Goal: Information Seeking & Learning: Check status

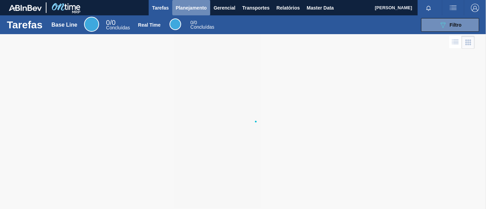
click at [206, 5] on span "Planejamento" at bounding box center [191, 8] width 31 height 8
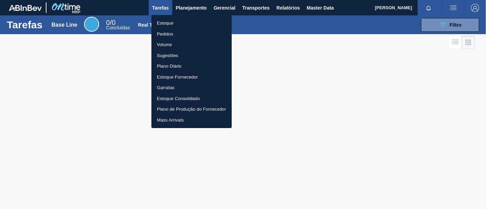
click at [199, 33] on li "Pedidos" at bounding box center [191, 34] width 80 height 11
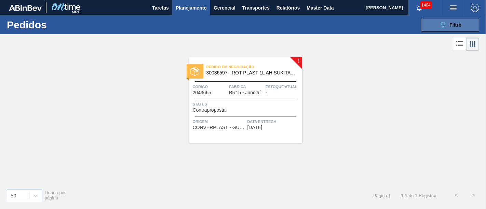
click at [424, 29] on button "089F7B8B-B2A5-4AFE-B5C0-19BA573D28AC Filtro" at bounding box center [450, 25] width 58 height 14
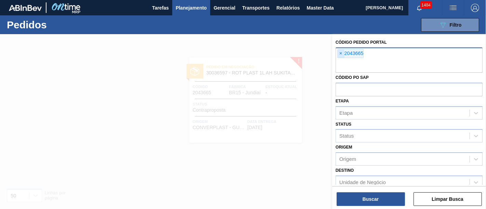
click at [340, 51] on span "×" at bounding box center [341, 54] width 6 height 8
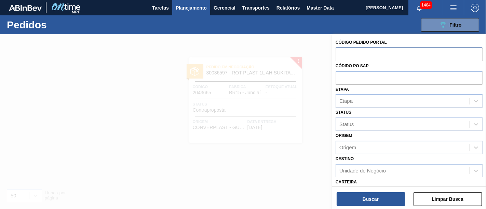
paste input "2043666"
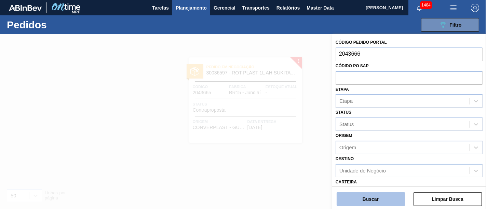
type input "2043666"
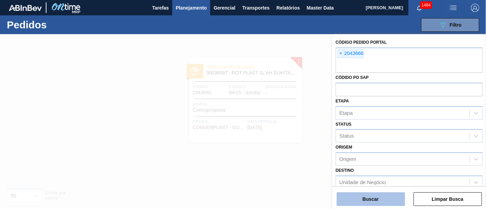
click at [373, 198] on button "Buscar" at bounding box center [370, 199] width 68 height 14
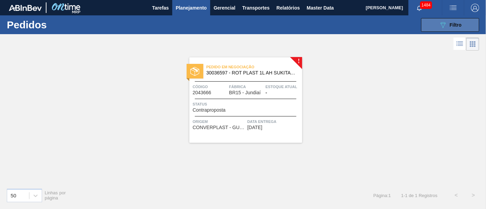
click at [434, 27] on button "089F7B8B-B2A5-4AFE-B5C0-19BA573D28AC Filtro" at bounding box center [450, 25] width 58 height 14
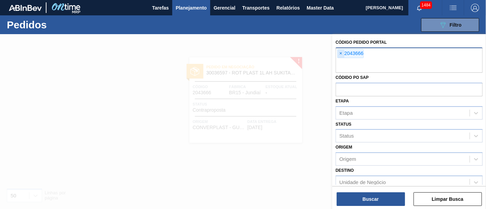
click at [339, 53] on span "×" at bounding box center [341, 54] width 6 height 8
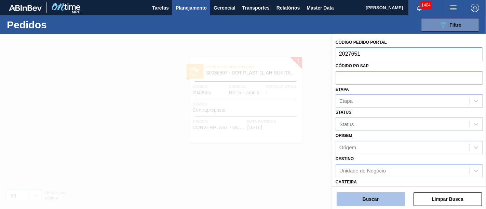
type input "2027651"
click at [386, 199] on button "Buscar" at bounding box center [370, 199] width 68 height 14
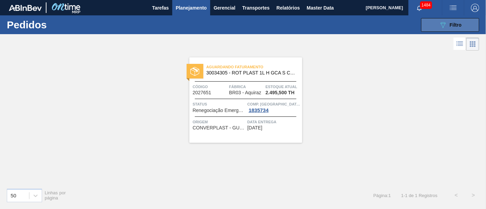
click at [442, 25] on icon "089F7B8B-B2A5-4AFE-B5C0-19BA573D28AC" at bounding box center [443, 25] width 8 height 8
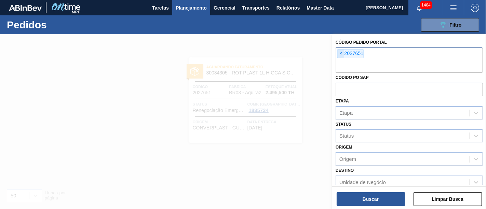
click at [342, 51] on span "×" at bounding box center [341, 54] width 6 height 8
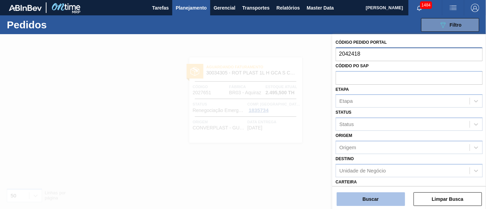
type input "2042418"
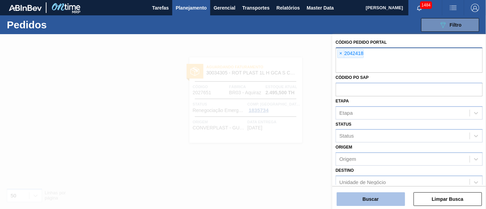
click at [370, 206] on button "Buscar" at bounding box center [370, 199] width 68 height 14
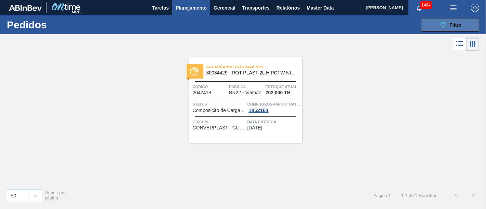
drag, startPoint x: 432, startPoint y: 24, endPoint x: 428, endPoint y: 26, distance: 4.6
click at [432, 24] on button "089F7B8B-B2A5-4AFE-B5C0-19BA573D28AC Filtro" at bounding box center [450, 25] width 58 height 14
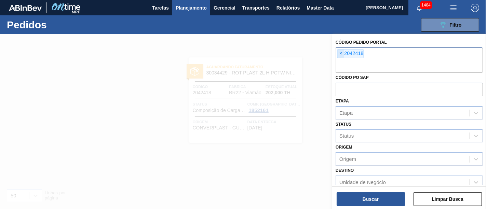
click at [342, 52] on span "×" at bounding box center [341, 54] width 6 height 8
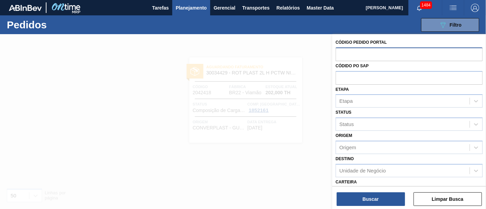
paste input "2023527"
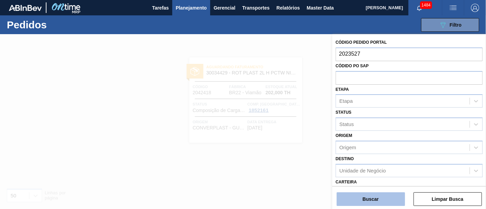
type input "2023527"
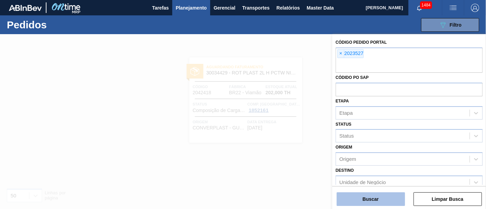
click at [382, 192] on button "Buscar" at bounding box center [370, 199] width 68 height 14
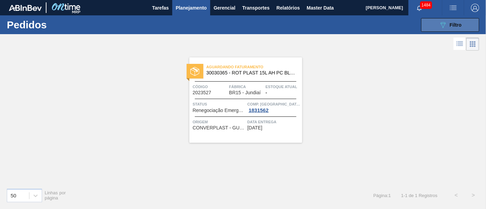
click at [433, 22] on button "089F7B8B-B2A5-4AFE-B5C0-19BA573D28AC Filtro" at bounding box center [450, 25] width 58 height 14
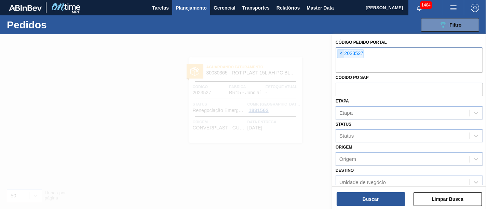
click at [341, 55] on span "×" at bounding box center [341, 54] width 6 height 8
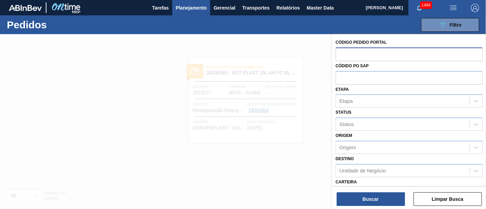
paste input "2027658"
type input "2027658"
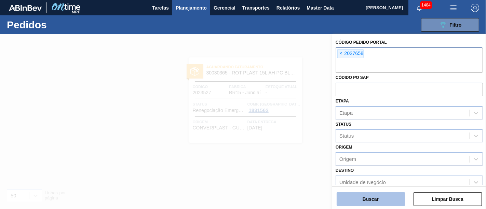
click at [391, 197] on button "Buscar" at bounding box center [370, 199] width 68 height 14
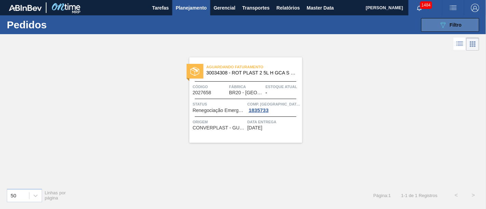
click at [430, 24] on button "089F7B8B-B2A5-4AFE-B5C0-19BA573D28AC Filtro" at bounding box center [450, 25] width 58 height 14
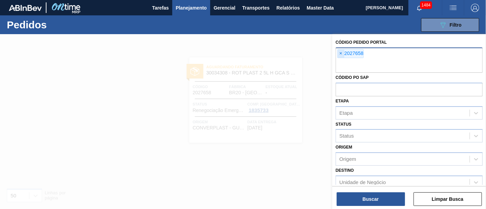
click at [343, 50] on span "×" at bounding box center [341, 54] width 6 height 8
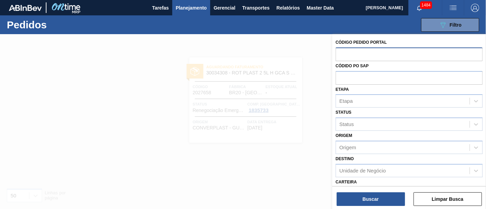
paste input "2023043"
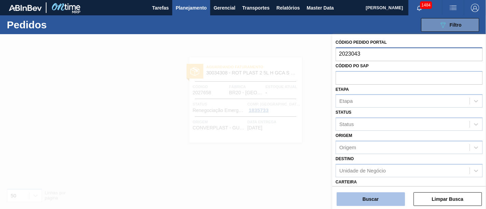
type input "2023043"
click at [385, 199] on button "Buscar" at bounding box center [370, 199] width 68 height 14
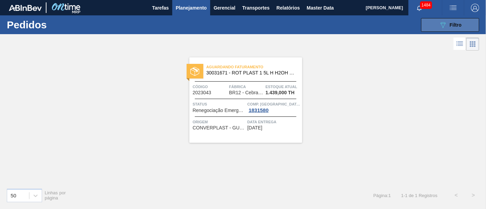
click at [427, 21] on button "089F7B8B-B2A5-4AFE-B5C0-19BA573D28AC Filtro" at bounding box center [450, 25] width 58 height 14
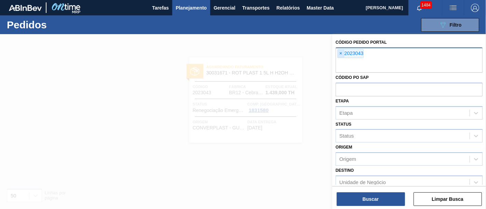
click at [341, 55] on span "×" at bounding box center [341, 54] width 6 height 8
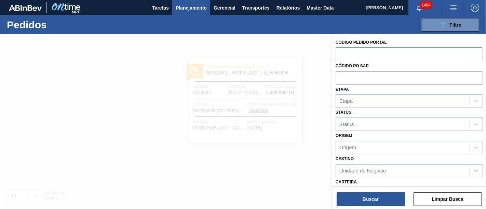
paste input "2023524"
type input "2023524"
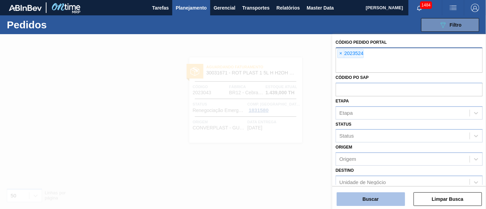
click at [371, 198] on button "Buscar" at bounding box center [370, 199] width 68 height 14
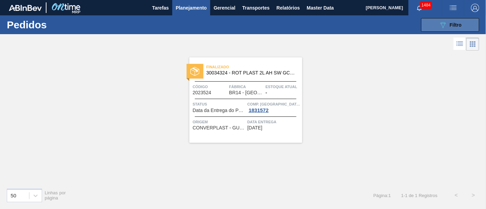
click at [428, 26] on button "089F7B8B-B2A5-4AFE-B5C0-19BA573D28AC Filtro" at bounding box center [450, 25] width 58 height 14
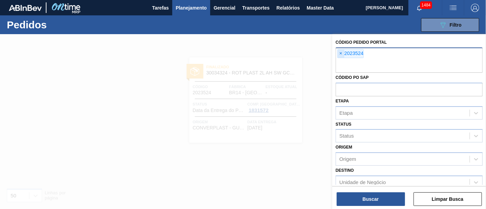
click at [342, 54] on span "×" at bounding box center [341, 54] width 6 height 8
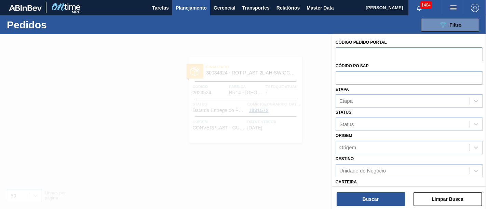
paste input "2023552"
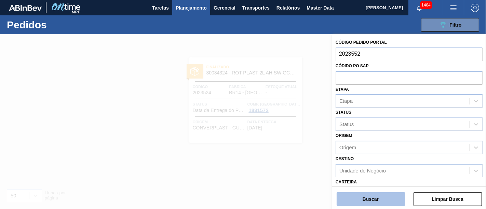
type input "2023552"
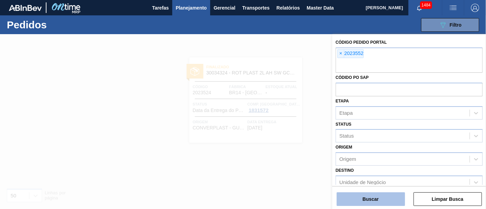
click at [379, 195] on button "Buscar" at bounding box center [370, 199] width 68 height 14
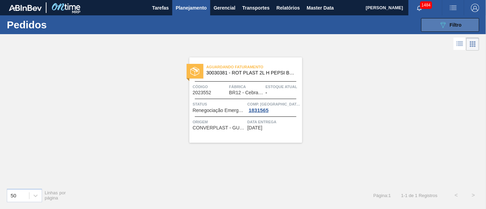
click at [428, 27] on button "089F7B8B-B2A5-4AFE-B5C0-19BA573D28AC Filtro" at bounding box center [450, 25] width 58 height 14
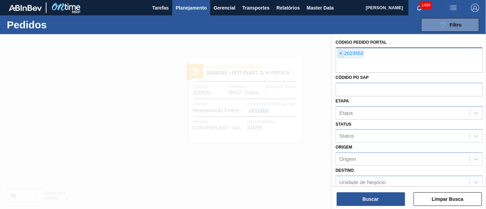
click at [342, 51] on span "×" at bounding box center [341, 54] width 6 height 8
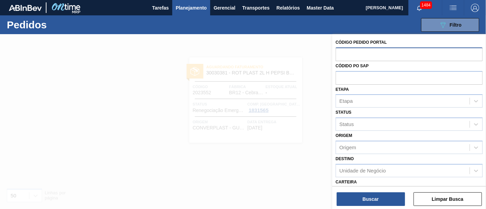
paste input "2043650"
type input "2043650"
click at [377, 191] on div "Buscar Limpar Busca" at bounding box center [409, 195] width 154 height 19
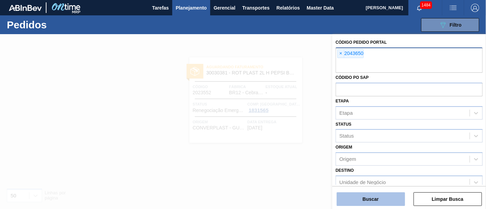
click at [377, 194] on button "Buscar" at bounding box center [370, 199] width 68 height 14
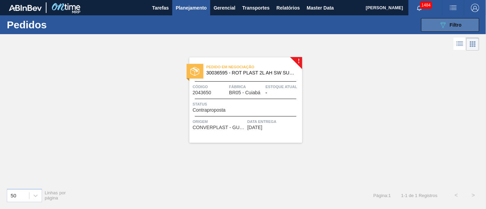
click at [458, 25] on span "Filtro" at bounding box center [456, 24] width 12 height 5
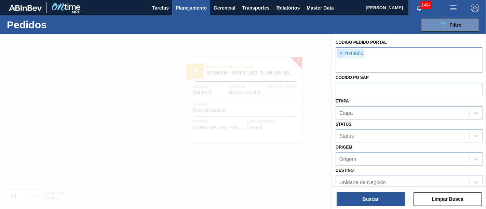
click at [341, 54] on span "×" at bounding box center [341, 54] width 6 height 8
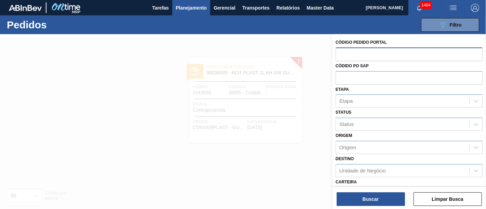
paste input "2023554"
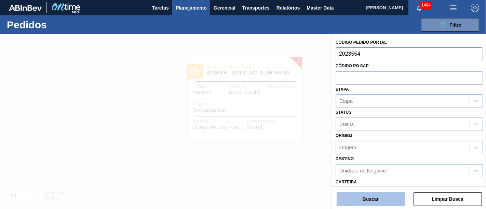
type input "2023554"
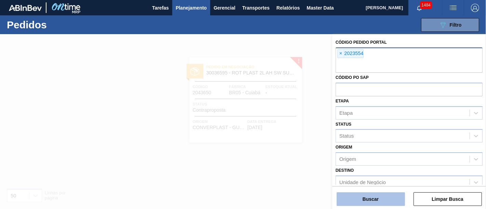
click at [372, 196] on button "Buscar" at bounding box center [370, 199] width 68 height 14
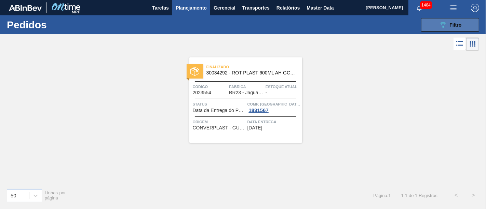
click at [434, 25] on button "089F7B8B-B2A5-4AFE-B5C0-19BA573D28AC Filtro" at bounding box center [450, 25] width 58 height 14
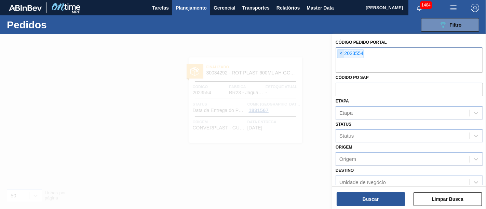
click at [343, 56] on span "×" at bounding box center [341, 54] width 6 height 8
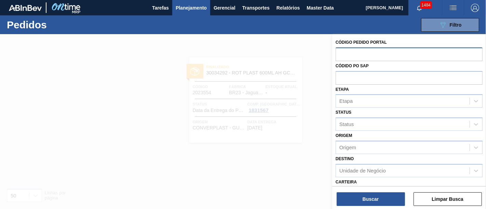
paste input "2027657"
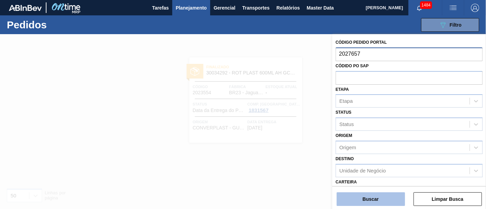
type input "2027657"
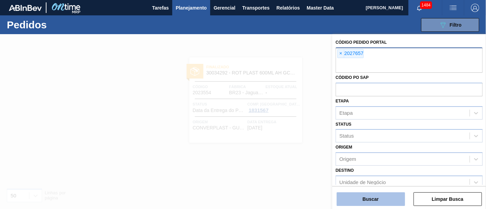
click at [372, 195] on button "Buscar" at bounding box center [370, 199] width 68 height 14
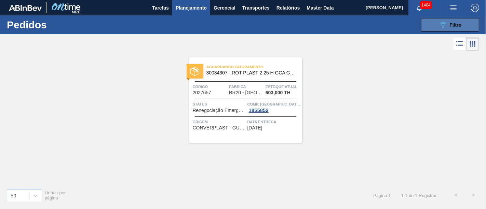
click at [457, 26] on span "Filtro" at bounding box center [456, 24] width 12 height 5
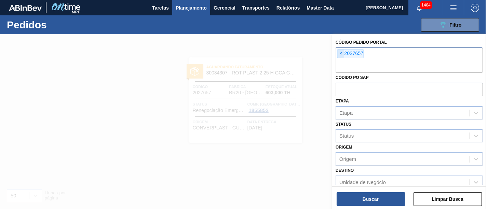
click at [342, 54] on span "×" at bounding box center [341, 54] width 6 height 8
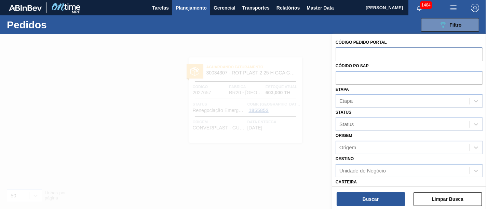
paste input "2046318"
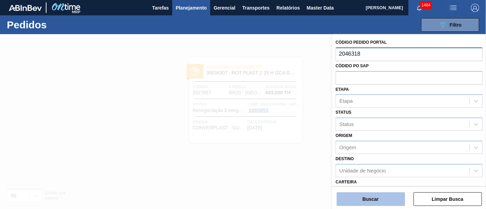
type input "2046318"
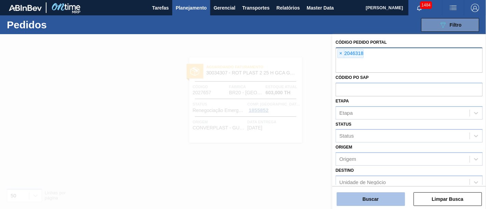
click at [371, 194] on button "Buscar" at bounding box center [370, 199] width 68 height 14
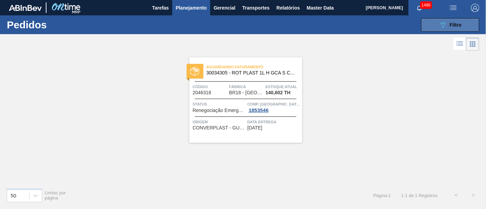
click at [441, 26] on icon "089F7B8B-B2A5-4AFE-B5C0-19BA573D28AC" at bounding box center [443, 25] width 8 height 8
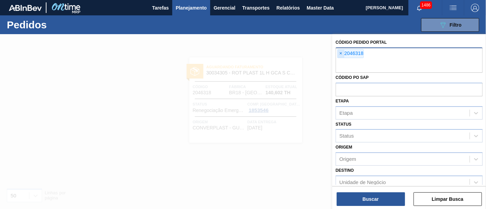
click at [343, 53] on span "×" at bounding box center [341, 54] width 6 height 8
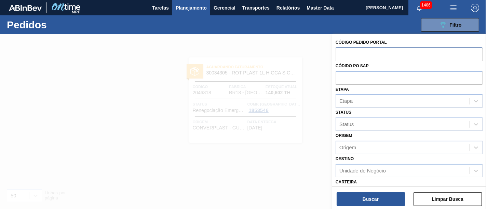
paste input "2027659"
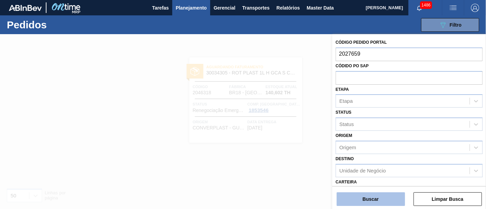
type input "2027659"
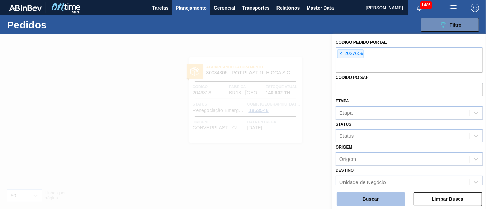
click at [381, 195] on button "Buscar" at bounding box center [370, 199] width 68 height 14
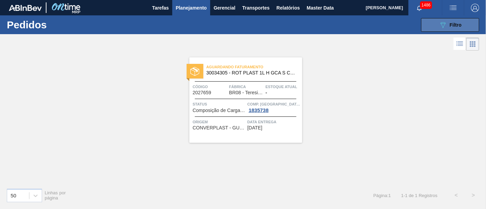
click at [441, 28] on icon "089F7B8B-B2A5-4AFE-B5C0-19BA573D28AC" at bounding box center [443, 25] width 8 height 8
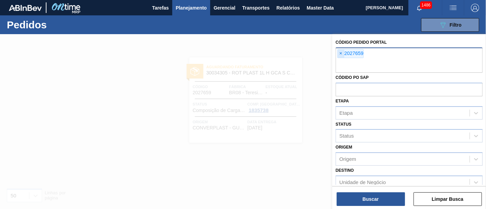
click at [342, 53] on span "×" at bounding box center [341, 54] width 6 height 8
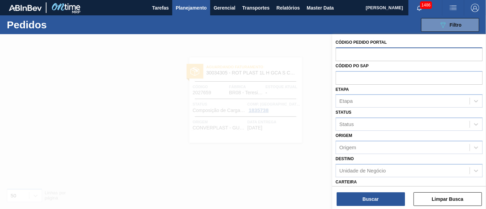
paste input "2032495"
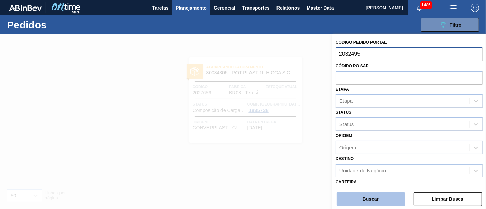
type input "2032495"
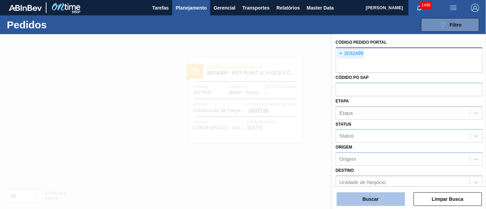
click at [395, 201] on button "Buscar" at bounding box center [370, 199] width 68 height 14
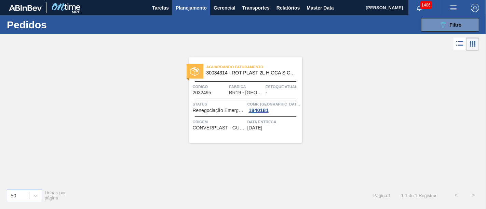
click at [199, 7] on span "Planejamento" at bounding box center [191, 8] width 31 height 8
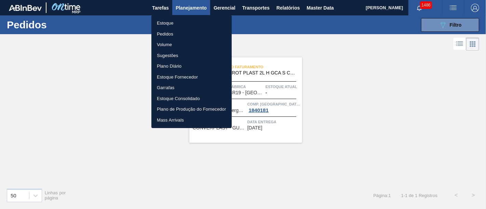
click at [205, 22] on li "Estoque" at bounding box center [191, 23] width 80 height 11
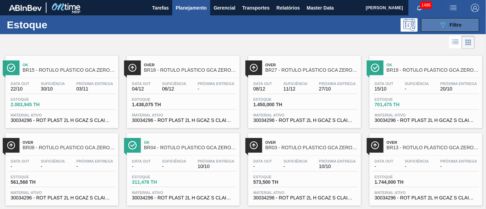
click at [447, 26] on div "089F7B8B-B2A5-4AFE-B5C0-19BA573D28AC Filtro" at bounding box center [450, 25] width 23 height 8
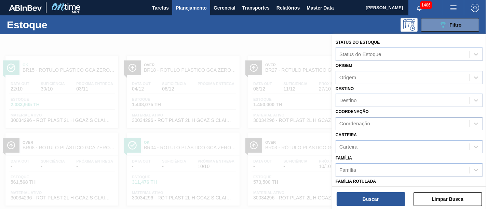
scroll to position [76, 0]
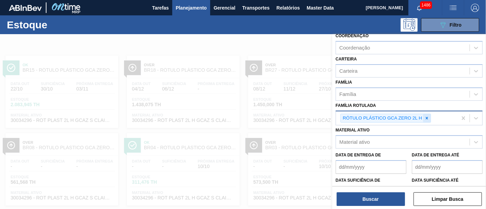
click at [427, 120] on div at bounding box center [427, 118] width 8 height 9
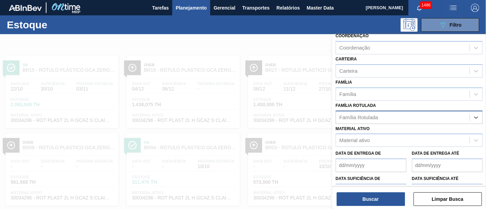
paste Rotulada "ROT PLAST 2L H SODA ZERO 429"
type Rotulada "ROT PLAST 2L H SODA ZERO"
drag, startPoint x: 430, startPoint y: 121, endPoint x: 418, endPoint y: 117, distance: 13.1
click at [418, 117] on div "Família Rotulada" at bounding box center [408, 117] width 147 height 13
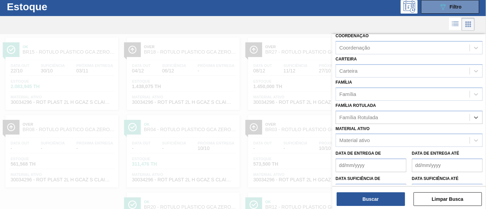
click at [418, 117] on div "Família Rotulada" at bounding box center [403, 117] width 134 height 10
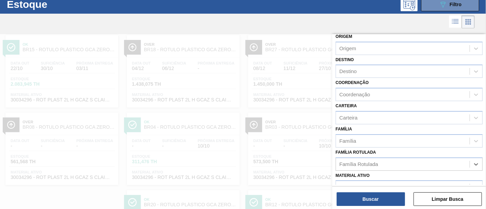
scroll to position [0, 0]
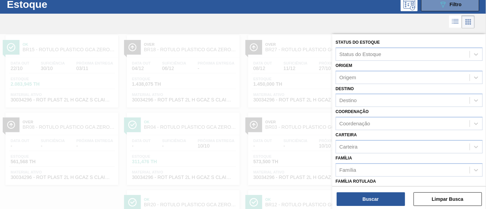
click at [250, 103] on div at bounding box center [243, 138] width 486 height 209
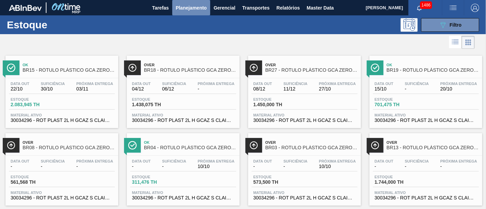
click at [192, 3] on button "Planejamento" at bounding box center [191, 7] width 38 height 15
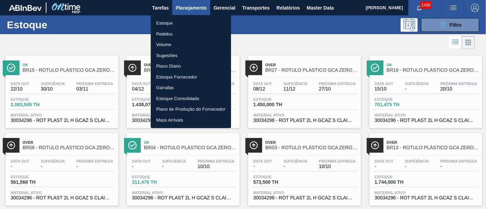
click at [194, 36] on li "Pedidos" at bounding box center [191, 34] width 80 height 11
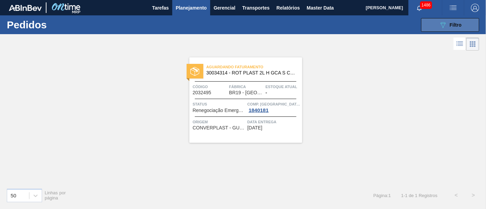
click at [447, 31] on button "089F7B8B-B2A5-4AFE-B5C0-19BA573D28AC Filtro" at bounding box center [450, 25] width 58 height 14
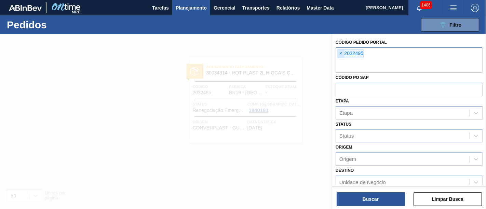
click at [342, 52] on span "×" at bounding box center [341, 54] width 6 height 8
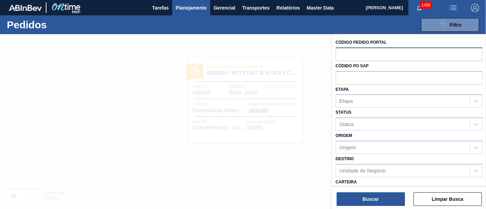
paste input "2050456"
type input "2050456"
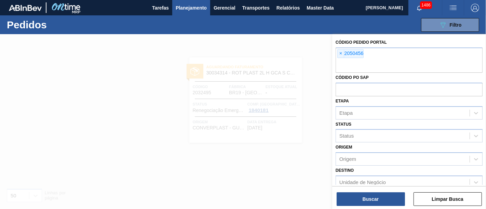
click at [367, 191] on div "Buscar Limpar Busca" at bounding box center [409, 195] width 154 height 19
click at [366, 195] on button "Buscar" at bounding box center [370, 199] width 68 height 14
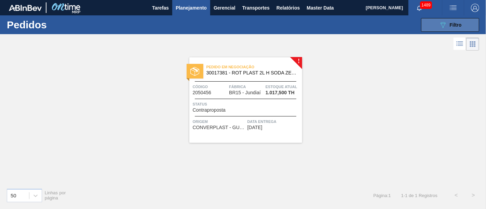
click at [437, 25] on button "089F7B8B-B2A5-4AFE-B5C0-19BA573D28AC Filtro" at bounding box center [450, 25] width 58 height 14
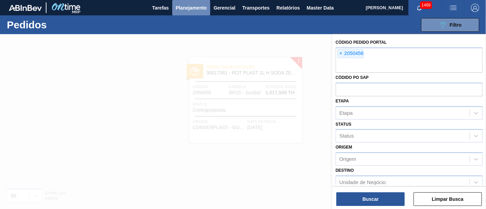
click at [195, 7] on span "Planejamento" at bounding box center [191, 8] width 31 height 8
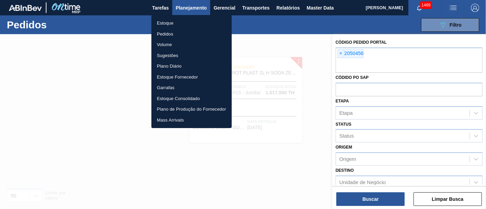
click at [200, 23] on li "Estoque" at bounding box center [191, 23] width 80 height 11
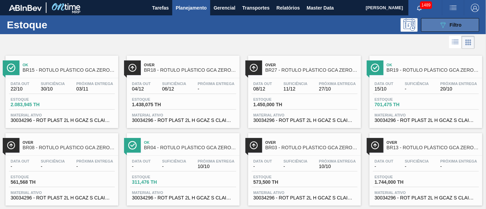
click at [432, 23] on button "089F7B8B-B2A5-4AFE-B5C0-19BA573D28AC Filtro" at bounding box center [450, 25] width 58 height 14
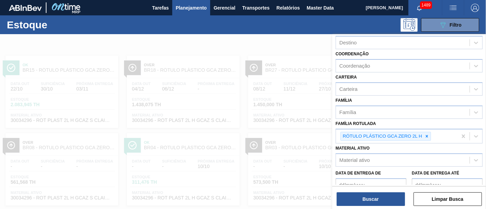
scroll to position [76, 0]
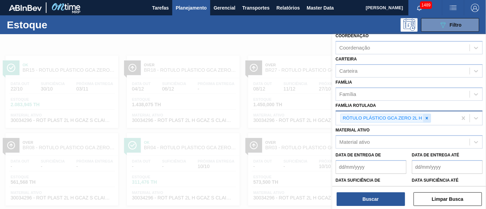
click at [425, 119] on icon at bounding box center [426, 118] width 5 height 5
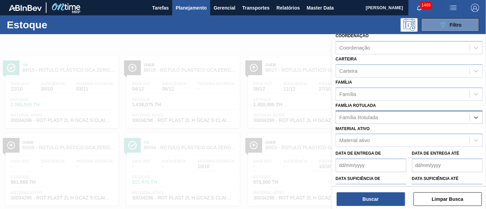
paste Rotulada "ROT PLAST 2L H SODA ZERO NIV21"
type Rotulada "ROT PLAST 2L H SODA ZERO NIV21"
click at [436, 117] on div "Família Rotulada" at bounding box center [403, 117] width 134 height 10
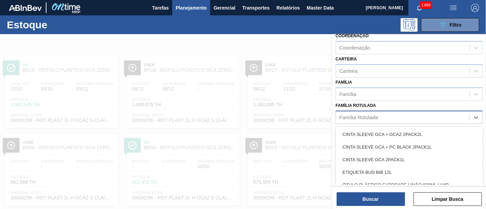
click at [436, 117] on div "Família Rotulada" at bounding box center [403, 117] width 134 height 10
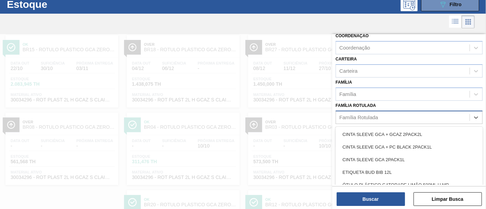
paste Rotulada "ROT PLAST 2L H SODA ZERO NIV21"
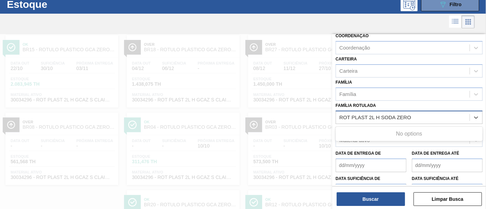
type Rotulada "ROT PLAST 2L H SODA ZERO"
click at [297, 81] on div at bounding box center [243, 138] width 486 height 209
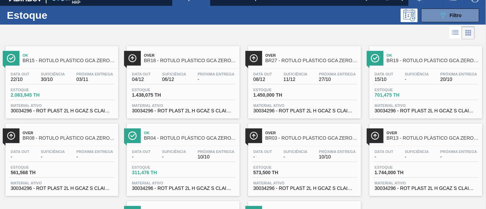
scroll to position [0, 0]
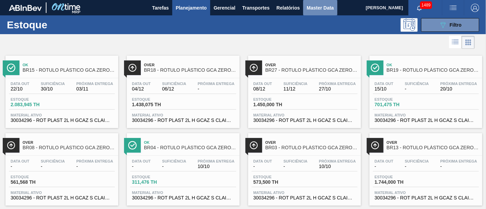
click at [323, 10] on span "Master Data" at bounding box center [319, 8] width 27 height 8
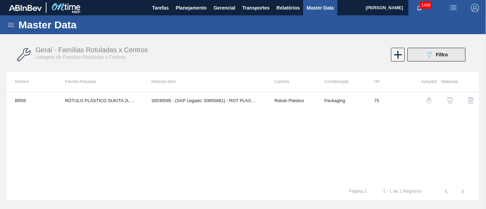
click at [443, 59] on button "089F7B8B-B2A5-4AFE-B5C0-19BA573D28AC Filtro" at bounding box center [436, 55] width 58 height 14
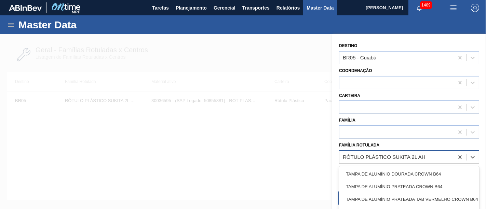
click at [432, 156] on div "RÓTULO PLÁSTICO SUKITA 2L AH" at bounding box center [396, 157] width 114 height 10
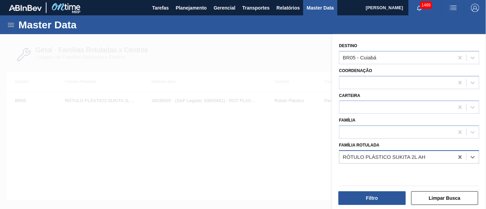
click at [432, 156] on div "RÓTULO PLÁSTICO SUKITA 2L AH" at bounding box center [396, 157] width 114 height 10
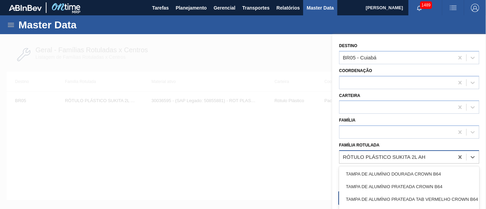
click at [432, 156] on div "RÓTULO PLÁSTICO SUKITA 2L AH" at bounding box center [396, 157] width 114 height 10
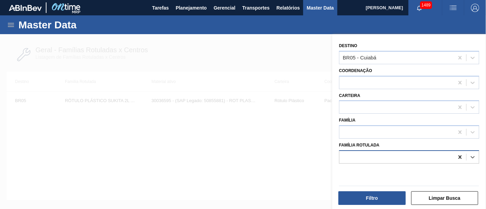
click at [461, 156] on icon at bounding box center [459, 157] width 7 height 7
paste Rotulada "ROT PLAST 2L H SODA ZERO NIV21"
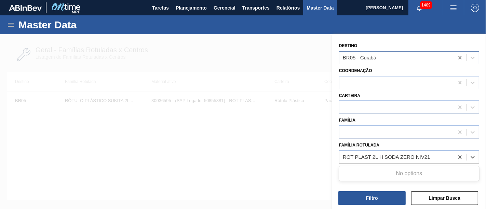
type Rotulada "ROT PLAST 2L H SODA ZERO NIV21"
click at [458, 57] on icon at bounding box center [459, 57] width 7 height 7
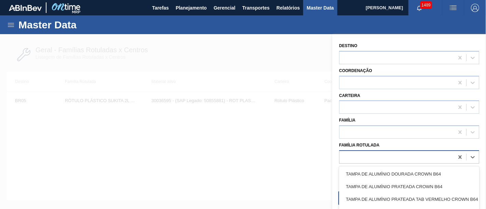
click at [390, 154] on div at bounding box center [396, 157] width 114 height 10
paste Rotulada "ROT PLAST 2L H SODA ZERO NIV21"
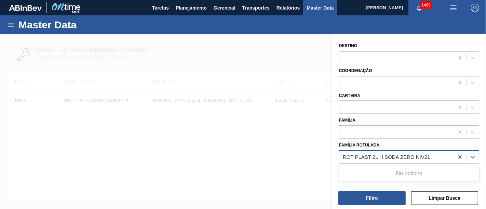
type Rotulada "ROT PLAST 2L H SODA ZERO NIV21"
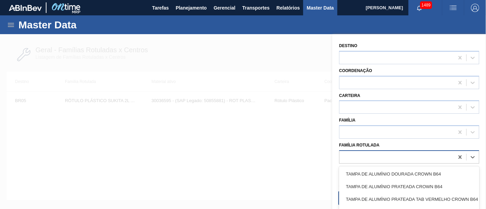
click at [418, 156] on div at bounding box center [396, 157] width 114 height 10
paste Rotulada "ROT PLAST 2L H SODA ZERO NIV21"
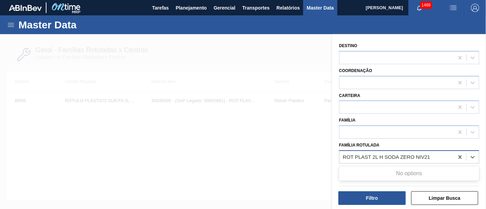
type Rotulada "ROT PLAST 2L H SODA ZERO NIV21"
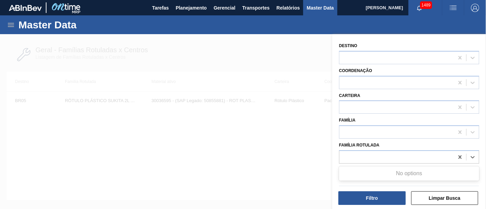
click at [230, 73] on div at bounding box center [243, 138] width 486 height 209
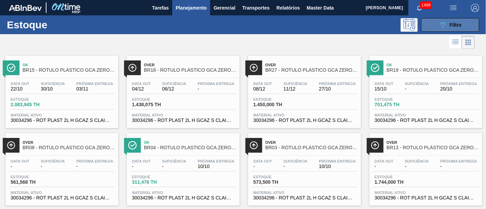
click at [464, 23] on button "089F7B8B-B2A5-4AFE-B5C0-19BA573D28AC Filtro" at bounding box center [450, 25] width 58 height 14
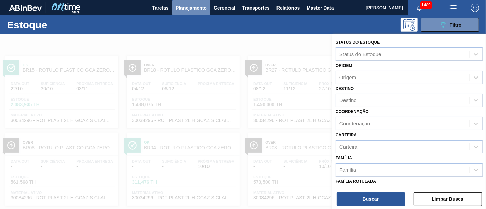
click at [197, 11] on span "Planejamento" at bounding box center [191, 8] width 31 height 8
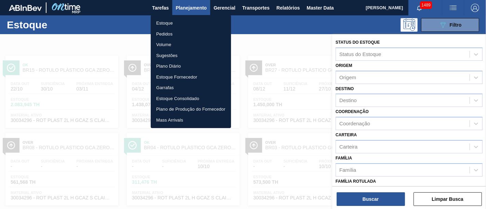
click at [196, 32] on li "Pedidos" at bounding box center [191, 34] width 80 height 11
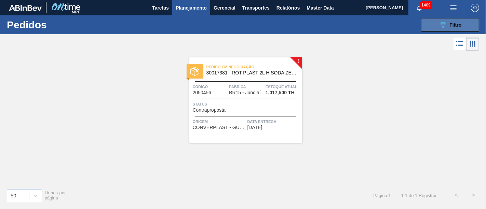
click at [422, 27] on button "089F7B8B-B2A5-4AFE-B5C0-19BA573D28AC Filtro" at bounding box center [450, 25] width 58 height 14
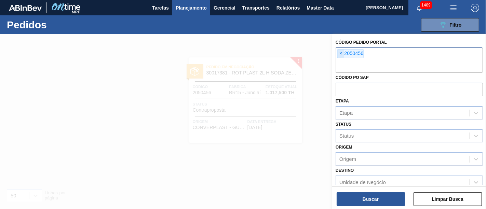
click at [339, 50] on span "×" at bounding box center [341, 54] width 6 height 8
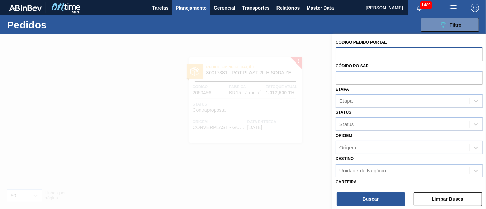
paste input "2050453"
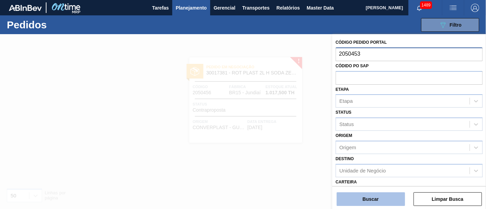
type input "2050453"
click at [397, 196] on button "Buscar" at bounding box center [370, 199] width 68 height 14
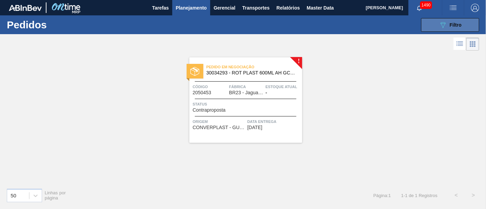
click at [449, 22] on div "089F7B8B-B2A5-4AFE-B5C0-19BA573D28AC Filtro" at bounding box center [450, 25] width 23 height 8
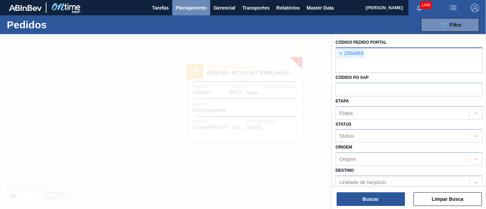
click at [193, 8] on span "Planejamento" at bounding box center [191, 8] width 31 height 8
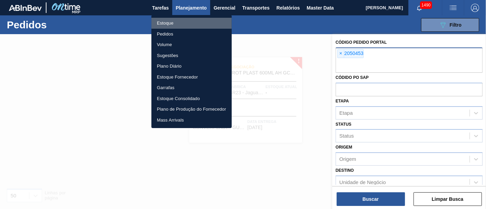
click at [195, 20] on li "Estoque" at bounding box center [191, 23] width 80 height 11
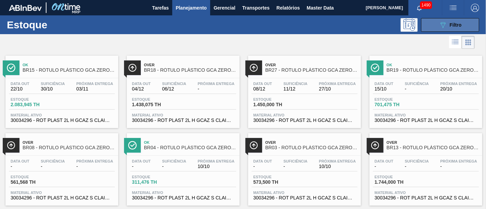
click at [432, 26] on button "089F7B8B-B2A5-4AFE-B5C0-19BA573D28AC Filtro" at bounding box center [450, 25] width 58 height 14
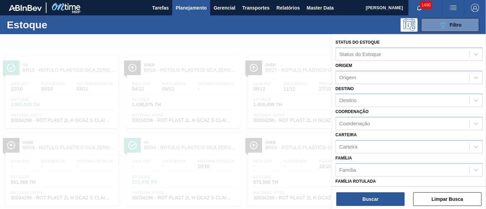
scroll to position [38, 0]
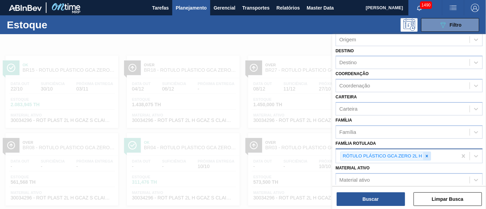
click at [427, 154] on icon at bounding box center [426, 156] width 5 height 5
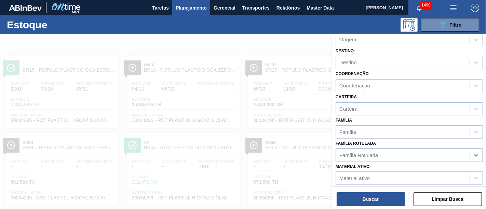
paste Rotulada "ROT PLAST 600ML AH GCAZ S CLAIM NIV25"
type Rotulada "ROT PLAST 600ML AH GCAZ S CLAIM NIV25"
click at [448, 152] on div "Família Rotulada" at bounding box center [403, 155] width 134 height 10
click at [404, 130] on div "Família" at bounding box center [403, 132] width 134 height 10
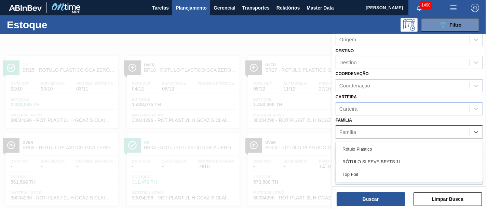
paste input "ROT PLAST 600ML AH GCAZ S CLAIM NIV25"
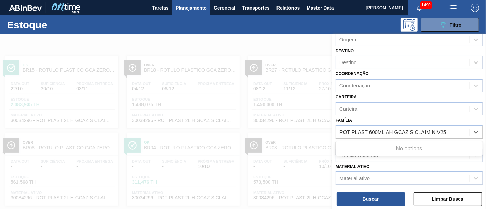
type input "ROT PLAST 600ML AH GCAZ S CLAIM NIV25"
click at [313, 139] on div at bounding box center [243, 138] width 486 height 209
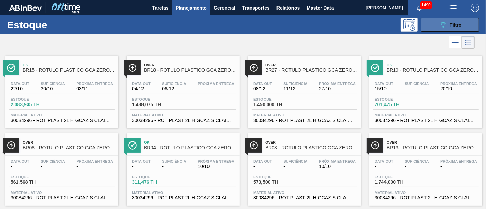
click at [460, 24] on button "089F7B8B-B2A5-4AFE-B5C0-19BA573D28AC Filtro" at bounding box center [450, 25] width 58 height 14
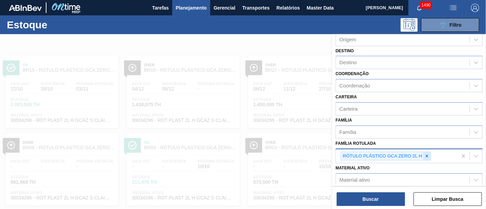
click at [427, 155] on icon at bounding box center [427, 156] width 2 height 2
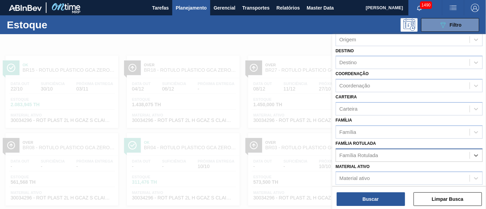
paste Rotulada "ROT PLAST 1L H PC BLACK NIV24"
click at [425, 168] on div "No options" at bounding box center [408, 172] width 147 height 12
type Rotulada "ROT PLAST 1L H PC BLACK NIV24"
click at [310, 51] on div at bounding box center [243, 138] width 486 height 209
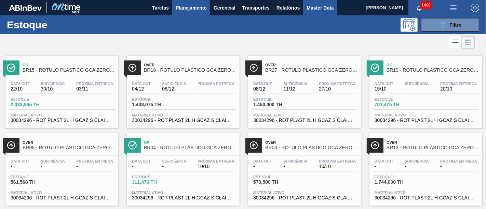
click at [316, 10] on span "Master Data" at bounding box center [319, 8] width 27 height 8
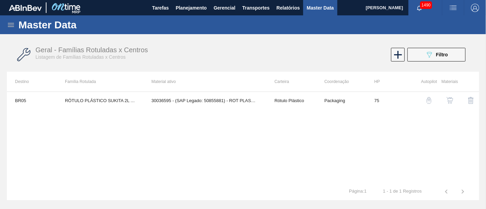
click at [434, 64] on div "Geral - Famílias Rotuladas x Centros Listagem de Famílias Rotuladas x Centros 0…" at bounding box center [243, 55] width 472 height 26
click at [434, 57] on div "089F7B8B-B2A5-4AFE-B5C0-19BA573D28AC Filtro" at bounding box center [436, 55] width 23 height 8
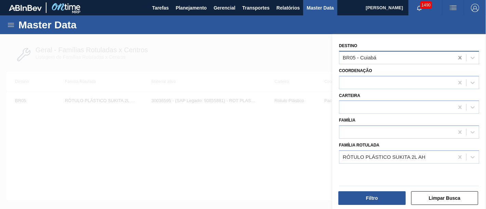
click at [457, 57] on icon at bounding box center [459, 57] width 7 height 7
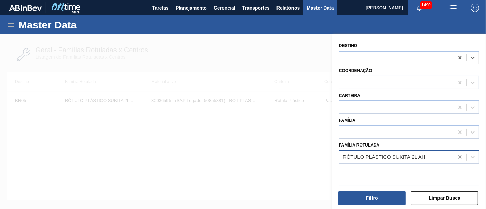
click at [457, 156] on icon at bounding box center [459, 157] width 7 height 7
paste Rotulada "ROT PLAST 1L H PC BLACK NIV24"
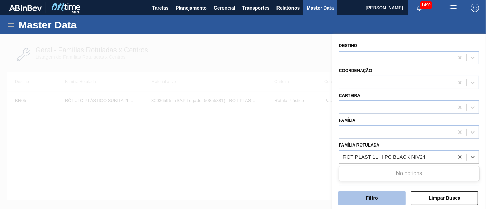
type Rotulada "ROT PLAST 1L H PC BLACK NIV24"
click at [386, 195] on button "Filtro" at bounding box center [371, 198] width 67 height 14
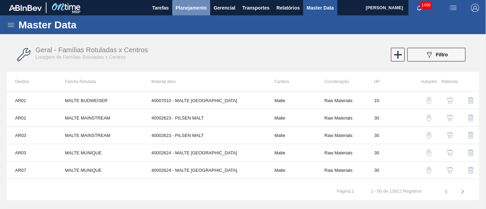
click at [195, 12] on button "Planejamento" at bounding box center [191, 7] width 38 height 15
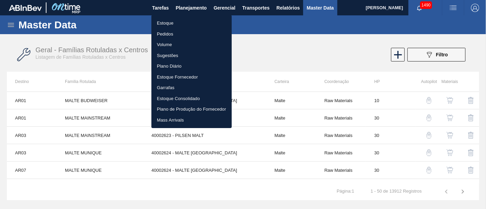
click at [196, 21] on li "Estoque" at bounding box center [191, 23] width 80 height 11
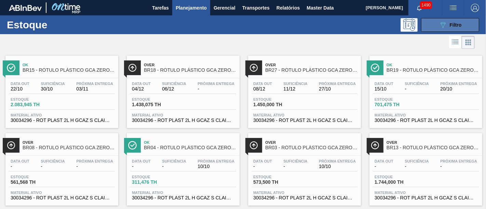
click at [441, 24] on icon at bounding box center [442, 25] width 5 height 6
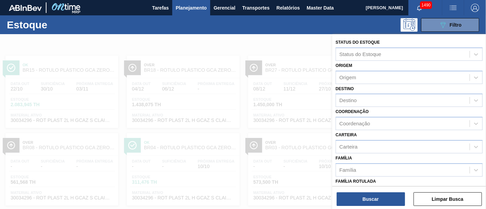
scroll to position [76, 0]
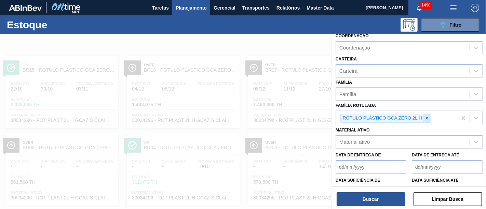
click at [427, 118] on icon at bounding box center [426, 118] width 5 height 5
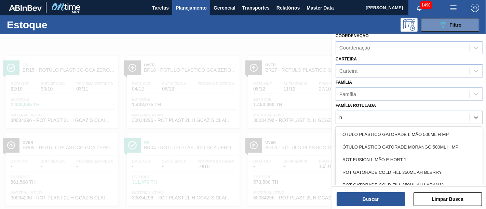
scroll to position [20, 0]
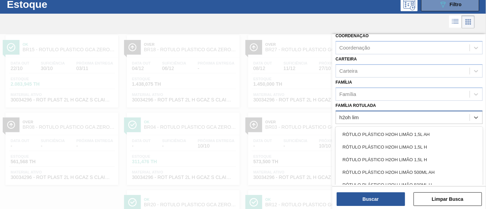
type Rotulada "h2oh lima"
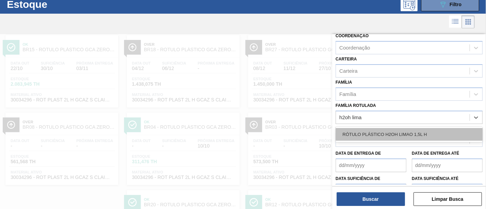
click at [419, 130] on div "RÓTULO PLÁSTICO H2OH LIMAO 1,5L H" at bounding box center [408, 134] width 147 height 13
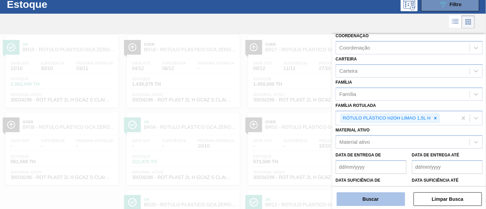
click at [398, 197] on button "Buscar" at bounding box center [370, 199] width 68 height 14
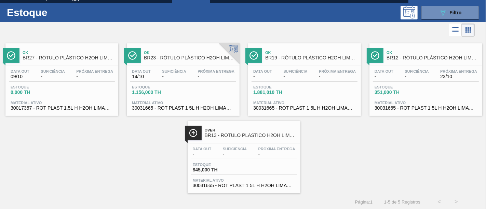
scroll to position [0, 0]
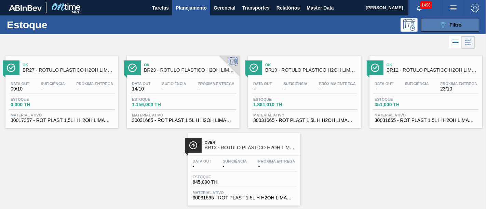
click at [439, 23] on icon "089F7B8B-B2A5-4AFE-B5C0-19BA573D28AC" at bounding box center [443, 25] width 8 height 8
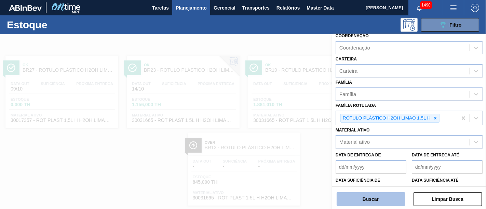
click at [381, 202] on button "Buscar" at bounding box center [370, 199] width 68 height 14
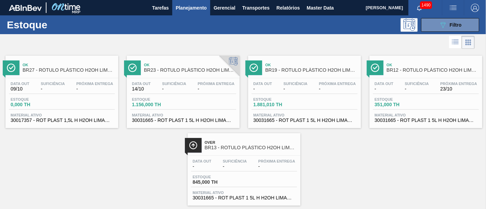
click at [453, 42] on icon at bounding box center [455, 42] width 5 height 0
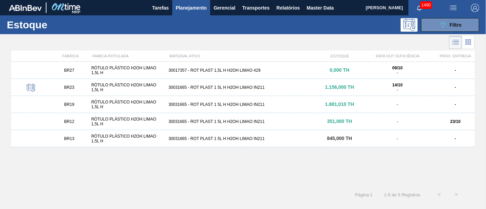
click at [471, 39] on icon at bounding box center [468, 42] width 8 height 8
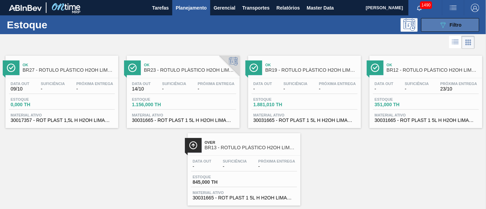
click at [453, 29] on div "089F7B8B-B2A5-4AFE-B5C0-19BA573D28AC Filtro" at bounding box center [450, 25] width 23 height 8
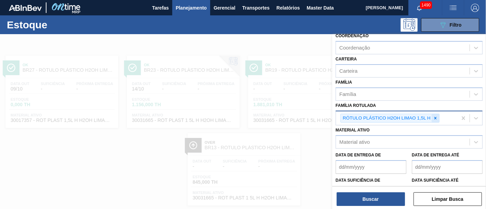
click at [437, 116] on icon at bounding box center [435, 118] width 5 height 5
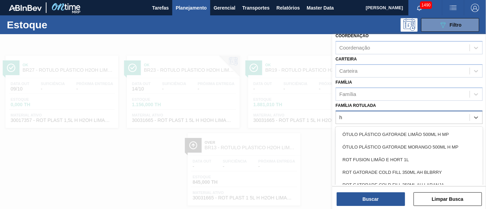
scroll to position [12, 0]
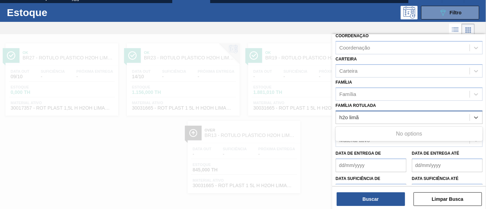
click at [349, 114] on Rotulada "h2o limã" at bounding box center [349, 117] width 20 height 6
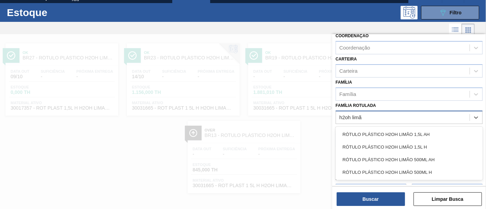
type Rotulada "h2oh limã"
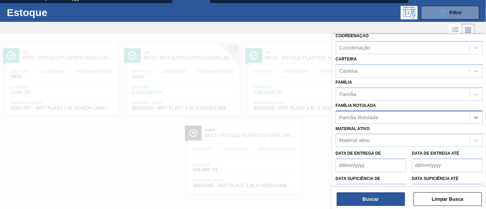
click at [374, 115] on div "Família Rotulada" at bounding box center [403, 117] width 134 height 10
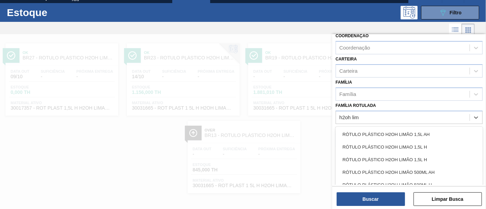
type Rotulada "h2oh limã"
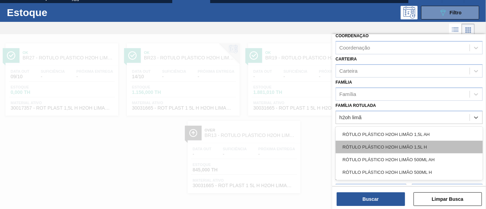
click at [404, 145] on div "RÓTULO PLÁSTICO H2OH LIMÃO 1,5L H" at bounding box center [408, 147] width 147 height 13
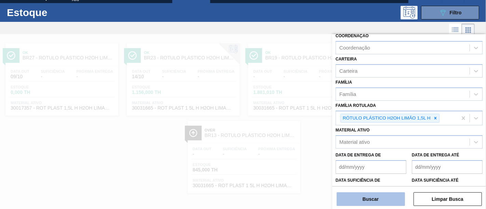
click at [396, 193] on button "Buscar" at bounding box center [370, 199] width 68 height 14
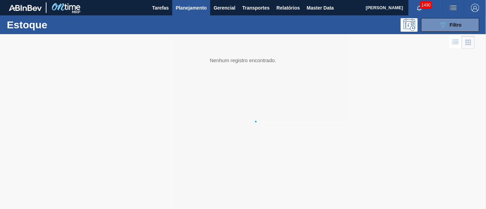
scroll to position [0, 0]
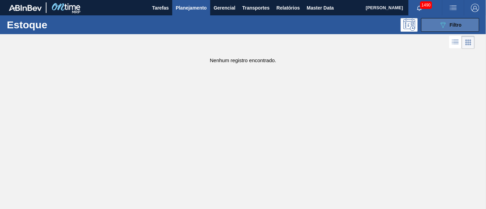
click at [451, 26] on span "Filtro" at bounding box center [456, 24] width 12 height 5
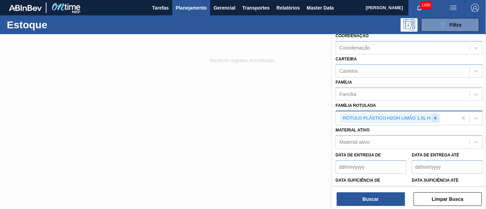
click at [437, 116] on icon at bounding box center [435, 118] width 5 height 5
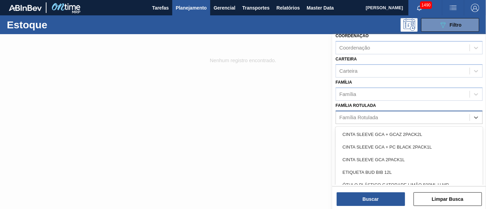
click at [425, 119] on div "Família Rotulada" at bounding box center [403, 117] width 134 height 10
type Rotulada "h2oh lim"
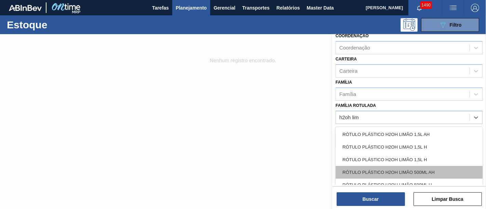
scroll to position [34, 0]
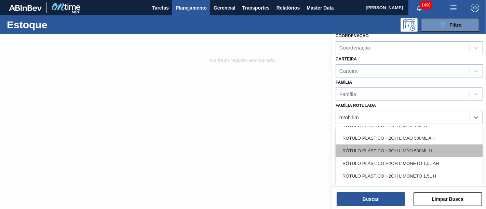
click at [434, 145] on div "RÓTULO PLÁSTICO H2OH LIMÃO 500ML H" at bounding box center [408, 151] width 147 height 13
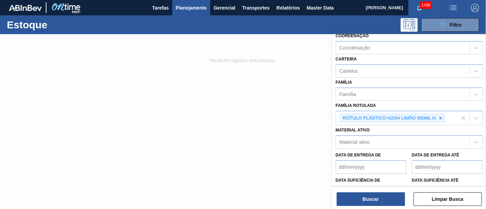
click at [389, 192] on div "Buscar Limpar Busca" at bounding box center [409, 195] width 154 height 19
click at [389, 194] on button "Buscar" at bounding box center [370, 199] width 68 height 14
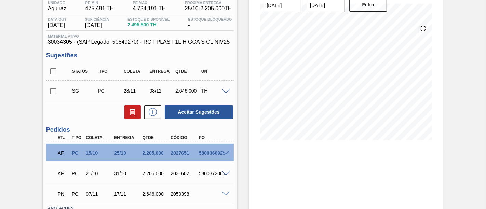
scroll to position [76, 0]
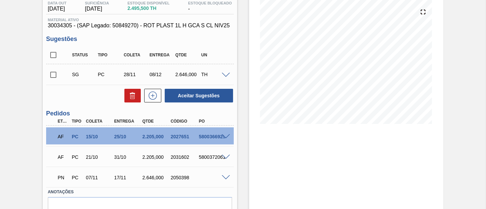
click at [225, 156] on span at bounding box center [226, 157] width 8 height 5
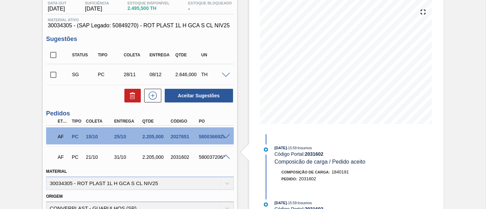
click at [223, 136] on span at bounding box center [226, 136] width 8 height 5
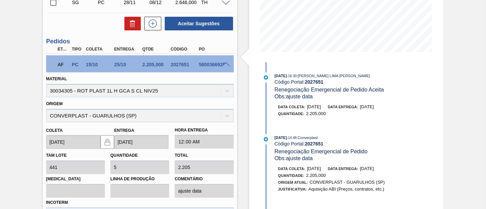
scroll to position [152, 0]
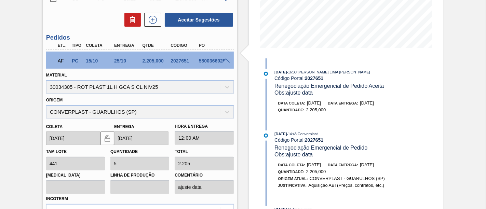
click at [226, 60] on span at bounding box center [226, 60] width 8 height 5
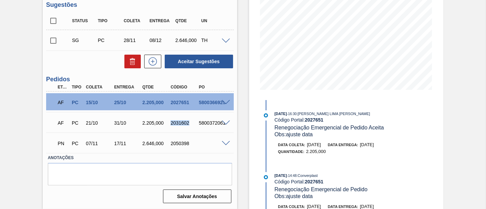
drag, startPoint x: 171, startPoint y: 122, endPoint x: 191, endPoint y: 122, distance: 20.5
click at [191, 122] on div "2031602" at bounding box center [184, 122] width 31 height 5
click at [228, 101] on span at bounding box center [226, 102] width 8 height 5
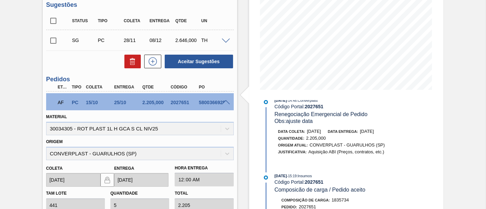
scroll to position [76, 0]
click at [228, 102] on span at bounding box center [226, 102] width 8 height 5
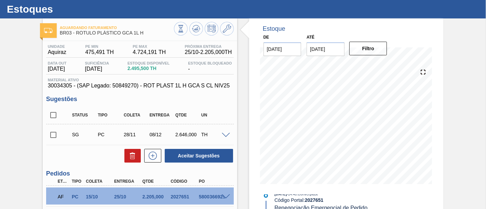
scroll to position [0, 0]
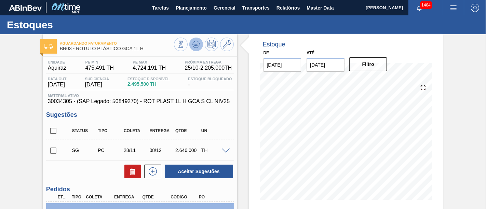
click at [195, 43] on icon at bounding box center [196, 44] width 8 height 8
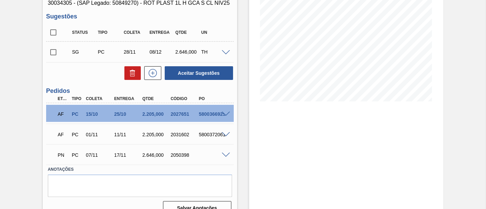
scroll to position [110, 0]
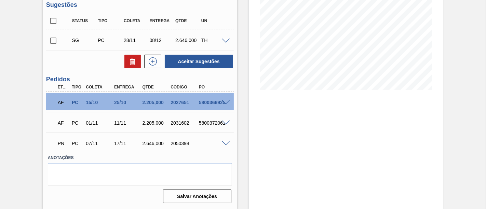
click at [222, 122] on span at bounding box center [226, 123] width 8 height 5
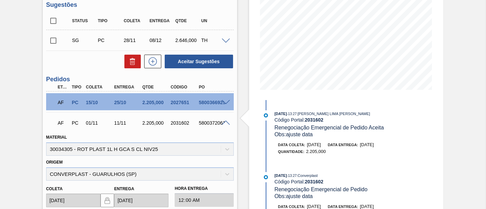
click at [222, 123] on span at bounding box center [226, 123] width 8 height 5
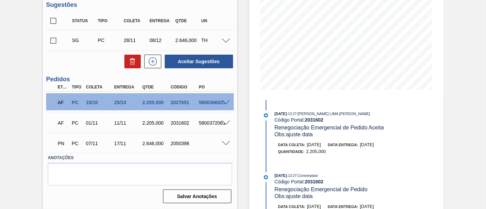
click at [226, 103] on span at bounding box center [226, 102] width 8 height 5
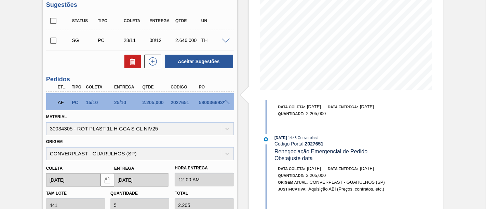
scroll to position [0, 0]
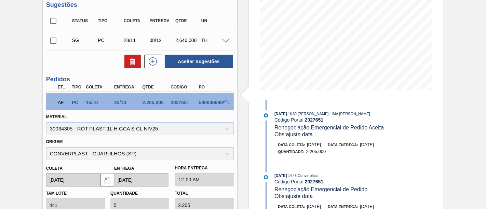
click at [225, 103] on span at bounding box center [226, 102] width 8 height 5
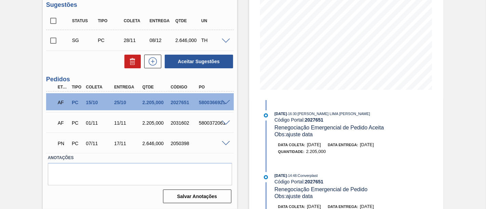
click at [224, 121] on span at bounding box center [226, 123] width 8 height 5
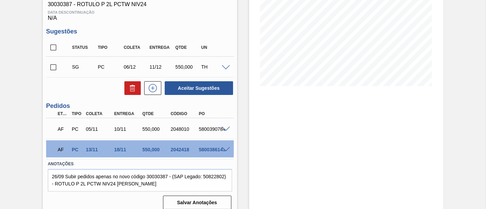
scroll to position [38, 0]
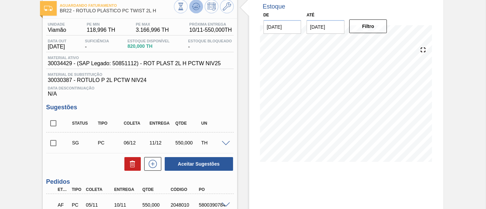
click at [194, 8] on icon at bounding box center [196, 6] width 8 height 8
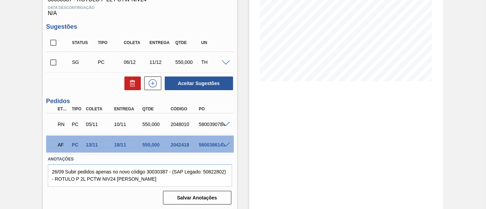
scroll to position [121, 0]
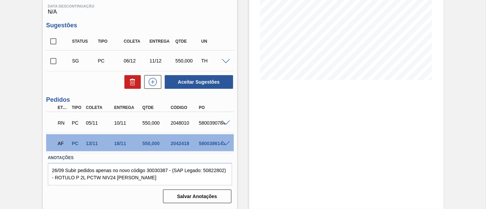
click at [226, 122] on span at bounding box center [226, 123] width 8 height 5
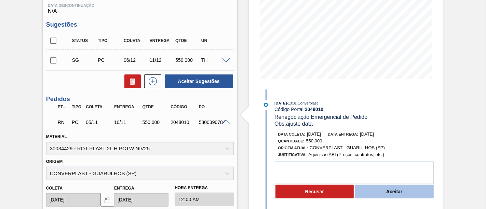
click at [410, 193] on button "Aceitar" at bounding box center [394, 192] width 79 height 14
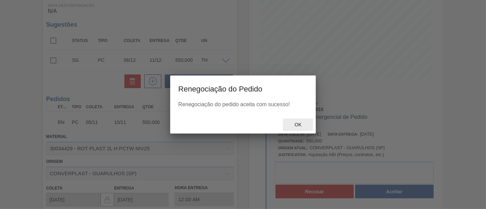
click at [299, 128] on div "Ok" at bounding box center [298, 125] width 30 height 13
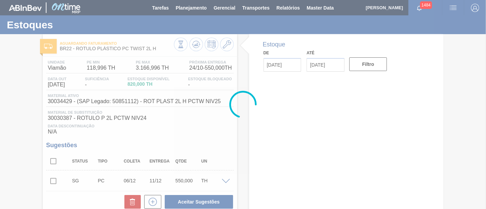
click at [254, 73] on div "Estoque De 09/10/2025 Até 26/12/2025 Filtro" at bounding box center [346, 53] width 194 height 39
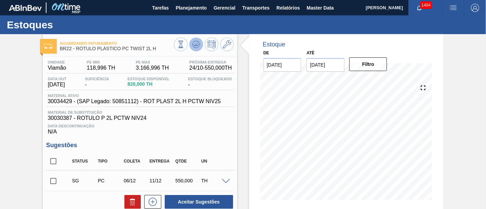
click at [195, 47] on icon at bounding box center [196, 44] width 8 height 8
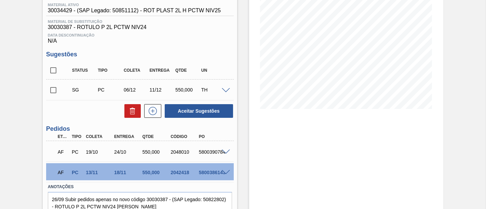
scroll to position [114, 0]
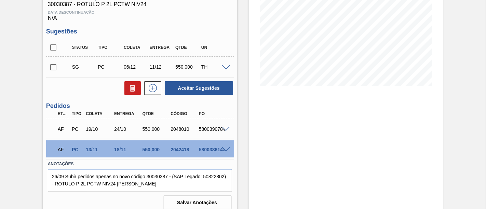
click at [225, 129] on span at bounding box center [226, 129] width 8 height 5
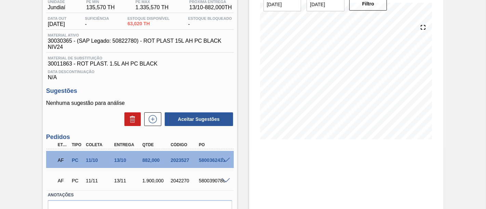
scroll to position [76, 0]
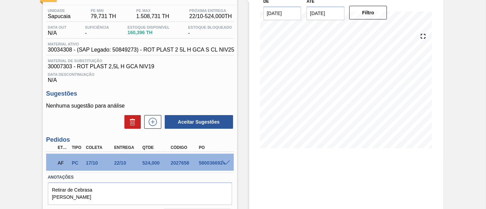
scroll to position [76, 0]
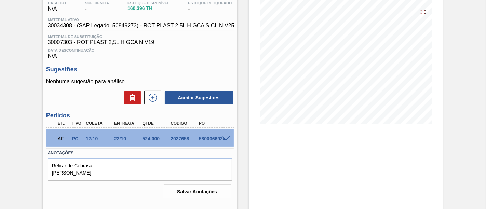
click at [226, 140] on span at bounding box center [226, 138] width 8 height 5
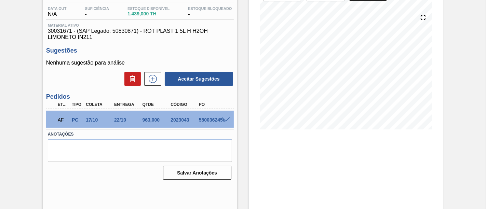
scroll to position [76, 0]
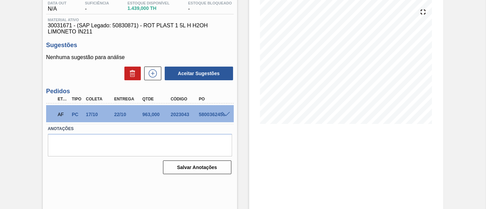
click at [224, 115] on span at bounding box center [226, 114] width 8 height 5
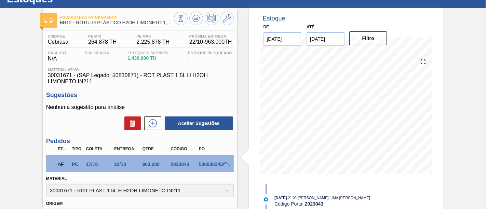
scroll to position [38, 0]
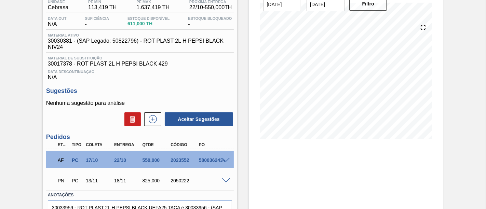
scroll to position [76, 0]
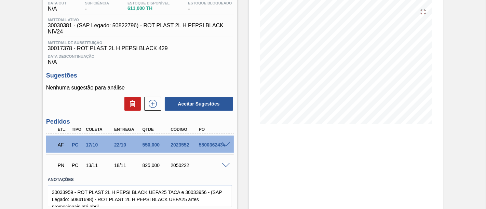
click at [225, 146] on span at bounding box center [226, 144] width 8 height 5
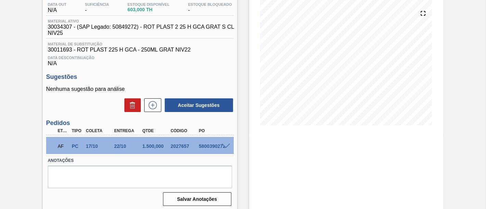
scroll to position [76, 0]
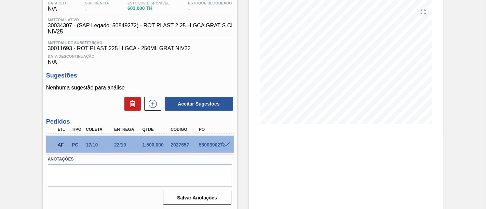
click at [226, 146] on span at bounding box center [226, 144] width 8 height 5
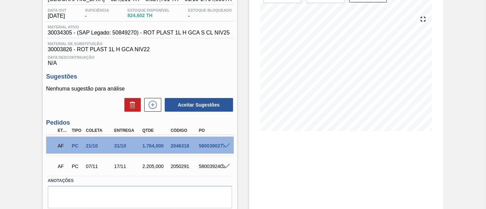
scroll to position [76, 0]
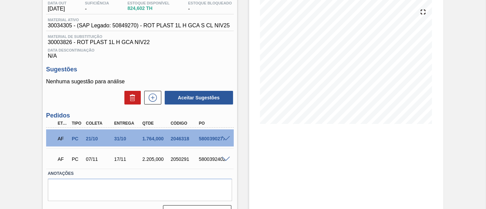
click at [225, 139] on span at bounding box center [226, 138] width 8 height 5
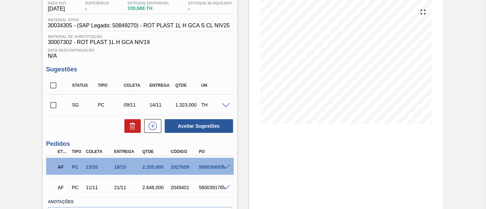
scroll to position [114, 0]
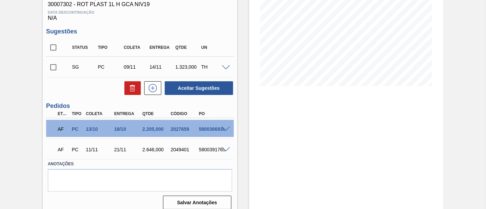
click at [226, 129] on span at bounding box center [226, 129] width 8 height 5
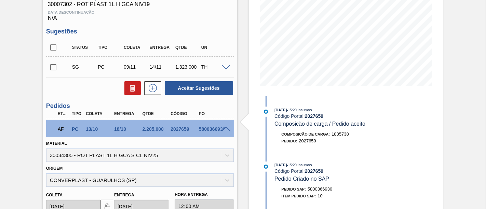
click at [227, 127] on span at bounding box center [226, 129] width 8 height 5
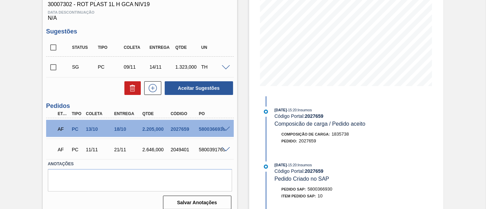
click at [222, 151] on span at bounding box center [226, 149] width 8 height 5
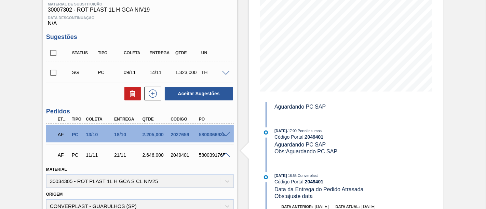
scroll to position [96, 0]
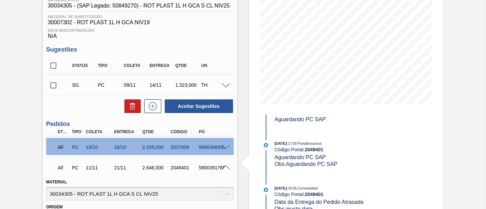
click at [225, 167] on span at bounding box center [226, 167] width 8 height 5
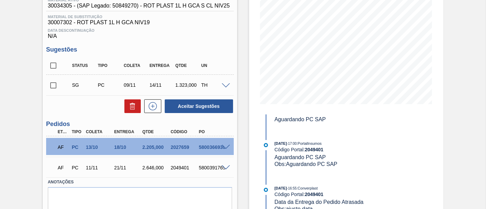
click at [226, 167] on span at bounding box center [226, 167] width 8 height 5
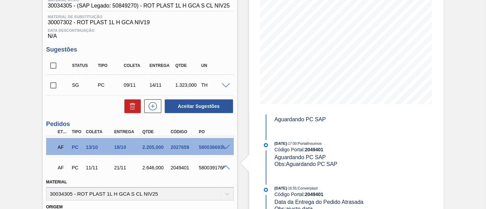
click at [222, 167] on span at bounding box center [226, 167] width 8 height 5
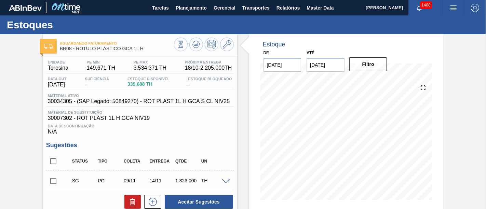
scroll to position [0, 0]
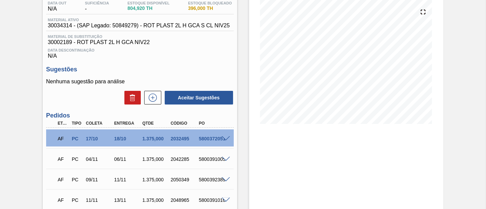
scroll to position [38, 0]
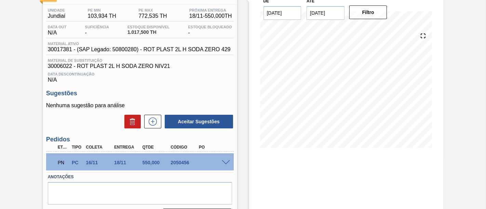
scroll to position [38, 0]
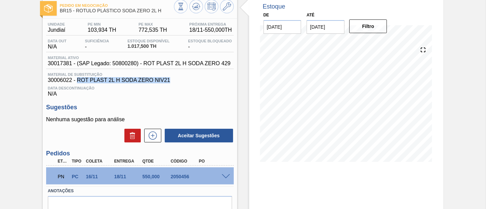
drag, startPoint x: 78, startPoint y: 80, endPoint x: 173, endPoint y: 81, distance: 95.0
click at [173, 81] on span "30006022 - ROT PLAST 2L H SODA ZERO NIV21" at bounding box center [140, 80] width 184 height 6
copy span "ROT PLAST 2L H SODA ZERO NIV21"
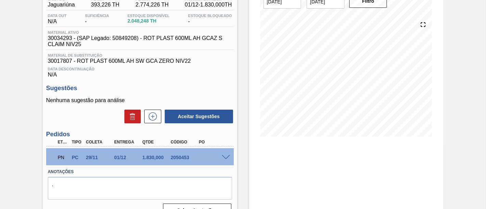
scroll to position [84, 0]
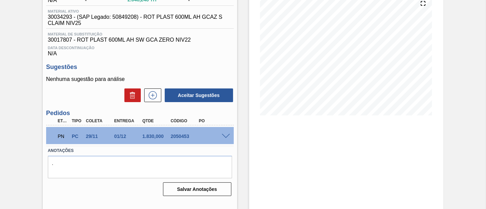
click at [225, 138] on span at bounding box center [226, 136] width 8 height 5
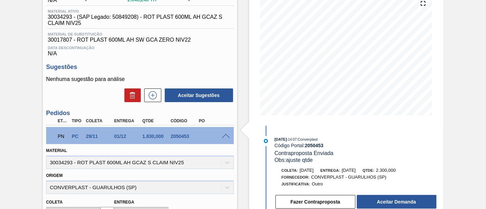
click at [222, 137] on span at bounding box center [226, 136] width 8 height 5
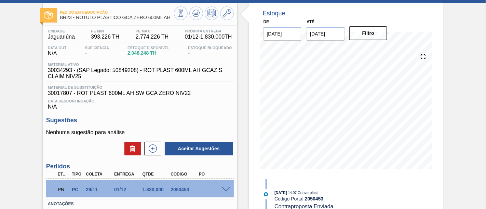
scroll to position [0, 0]
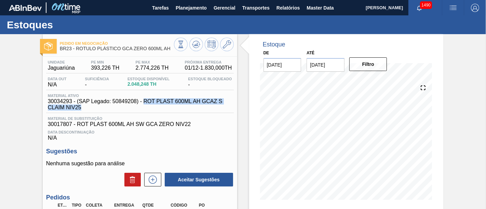
drag, startPoint x: 145, startPoint y: 103, endPoint x: 147, endPoint y: 112, distance: 9.1
click at [147, 111] on span "30034293 - (SAP Legado: 50849208) - ROT PLAST 600ML AH GCAZ S CLAIM NIV25" at bounding box center [142, 104] width 188 height 12
copy span "ROT PLAST 600ML AH GCAZ S CLAIM NIV25"
